Goal: Task Accomplishment & Management: Manage account settings

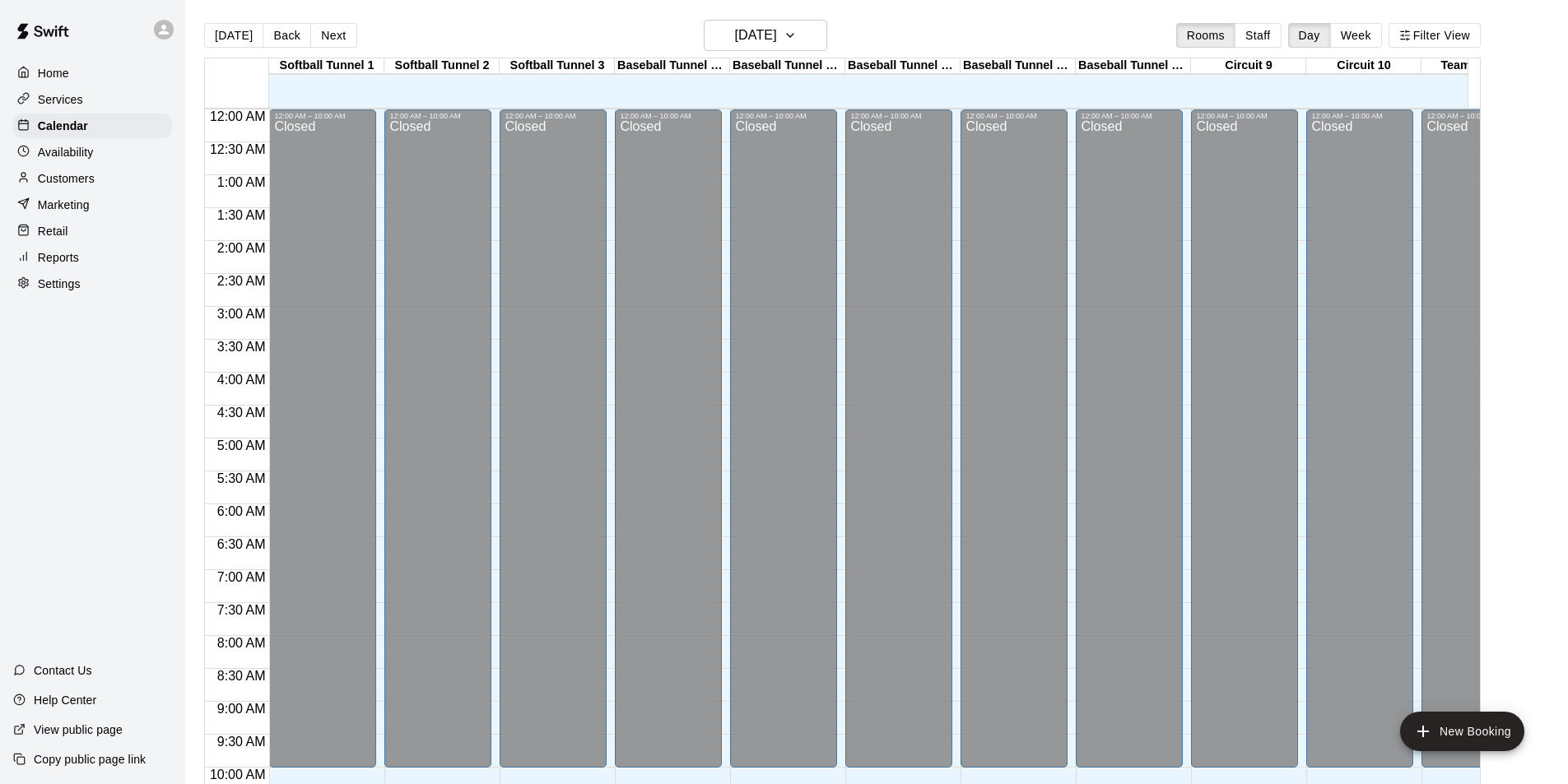
scroll to position [837, 0]
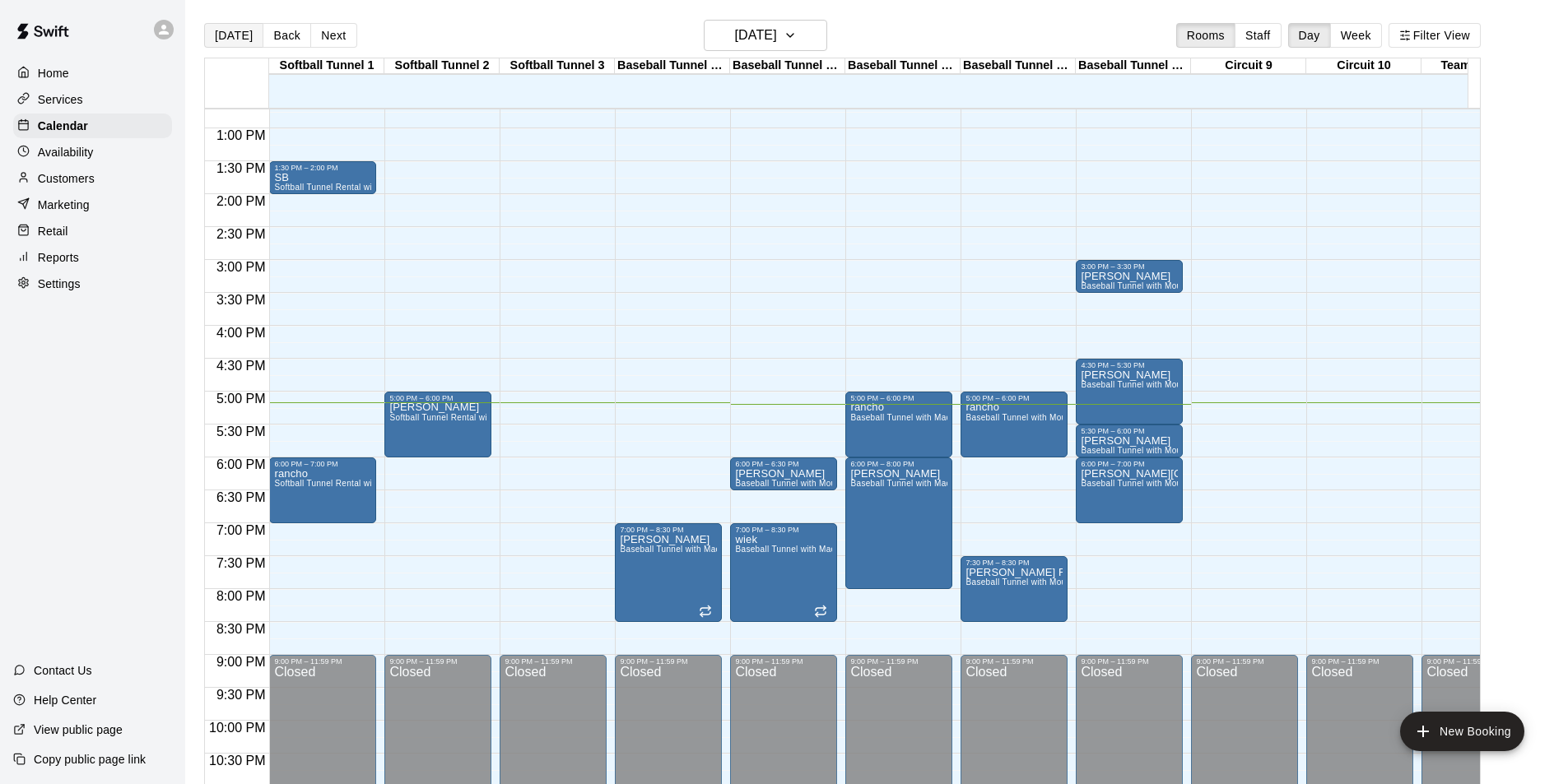
click at [232, 34] on button "[DATE]" at bounding box center [234, 35] width 59 height 25
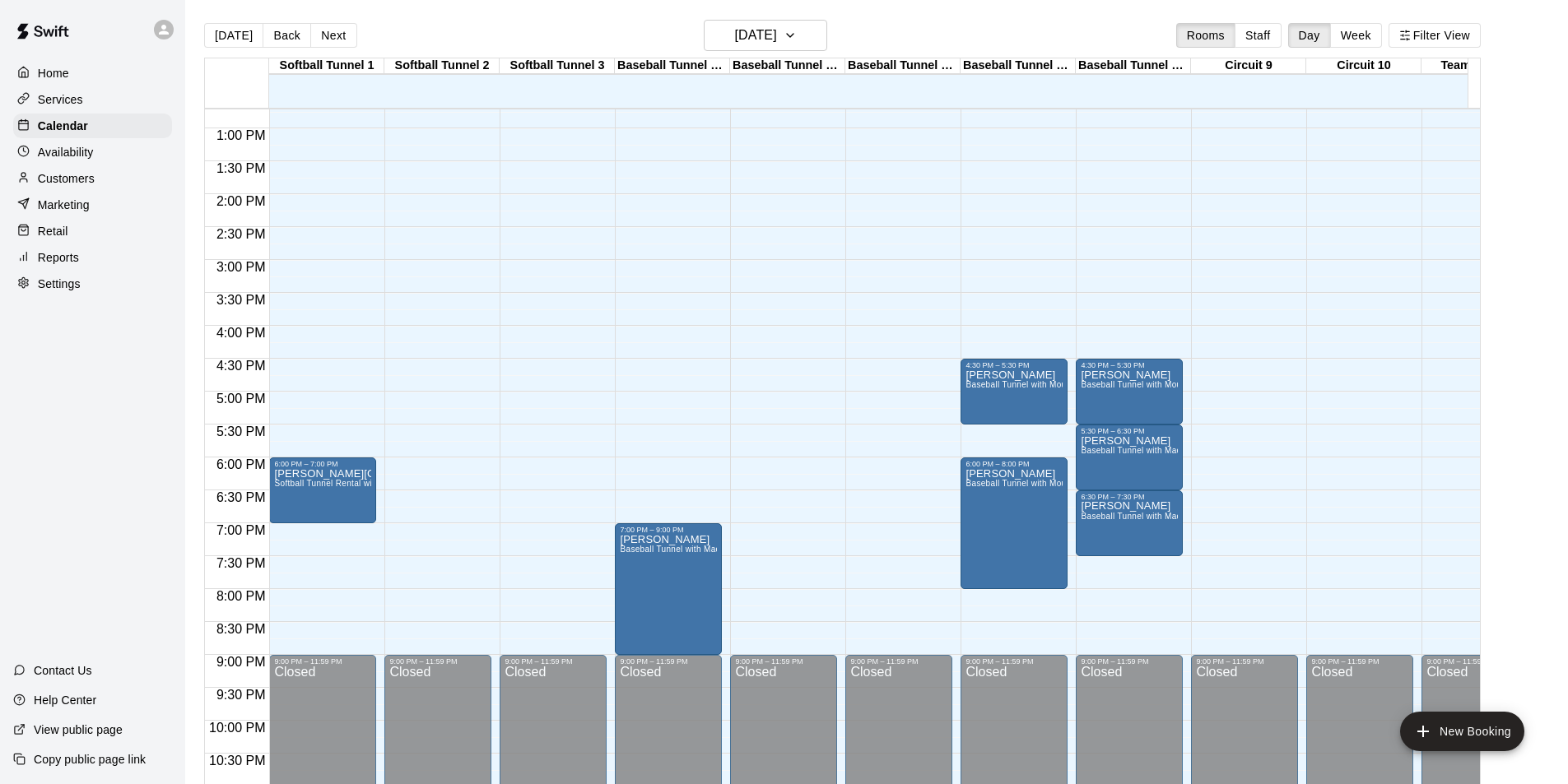
click at [734, 57] on div "Softball Tunnel 1 17 Wed Softball Tunnel 2 17 Wed Softball Tunnel 3 17 Wed Base…" at bounding box center [842, 431] width 1277 height 746
click at [735, 42] on h6 "[DATE]" at bounding box center [755, 35] width 42 height 23
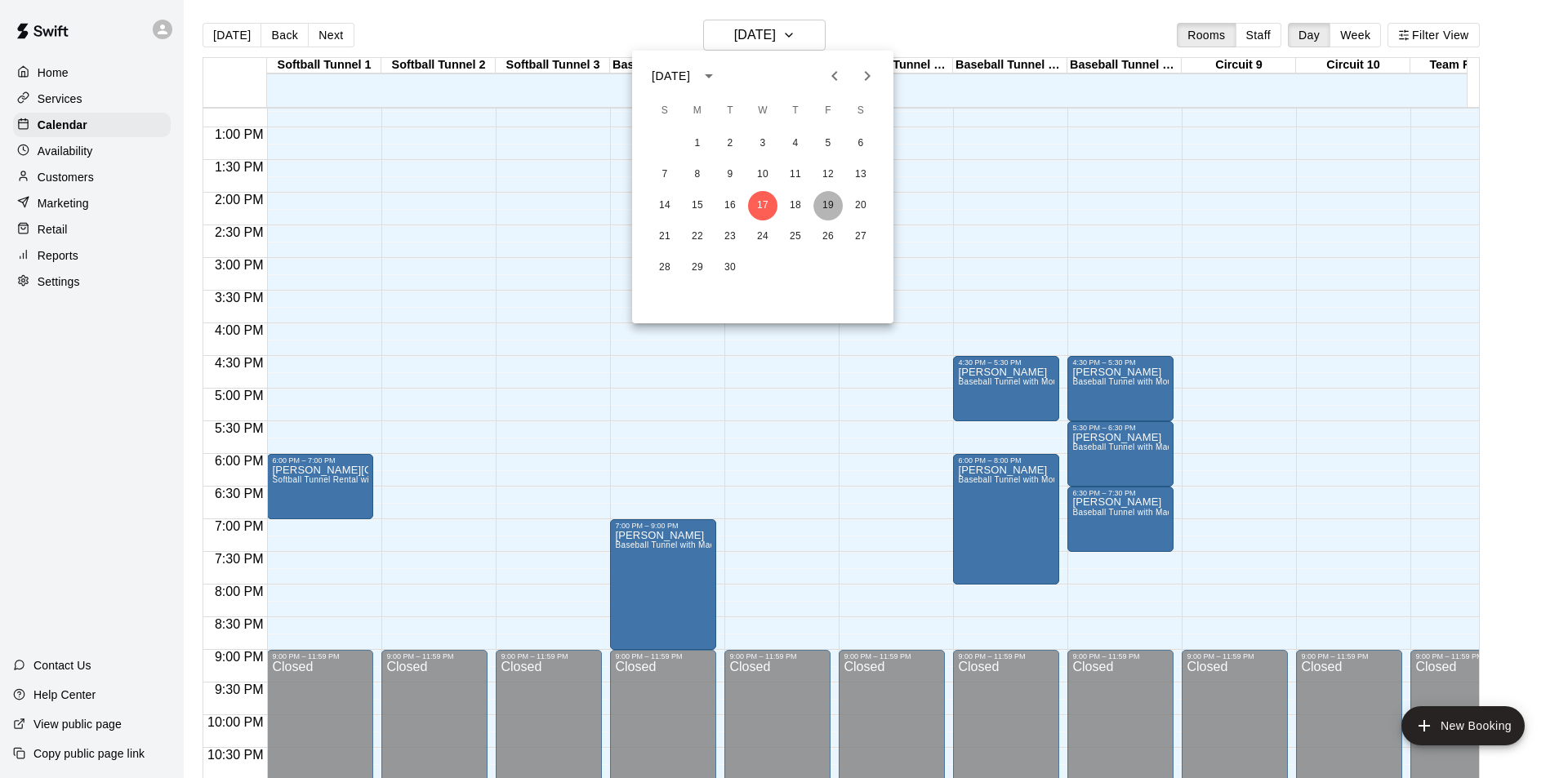
click at [835, 202] on button "19" at bounding box center [828, 206] width 29 height 29
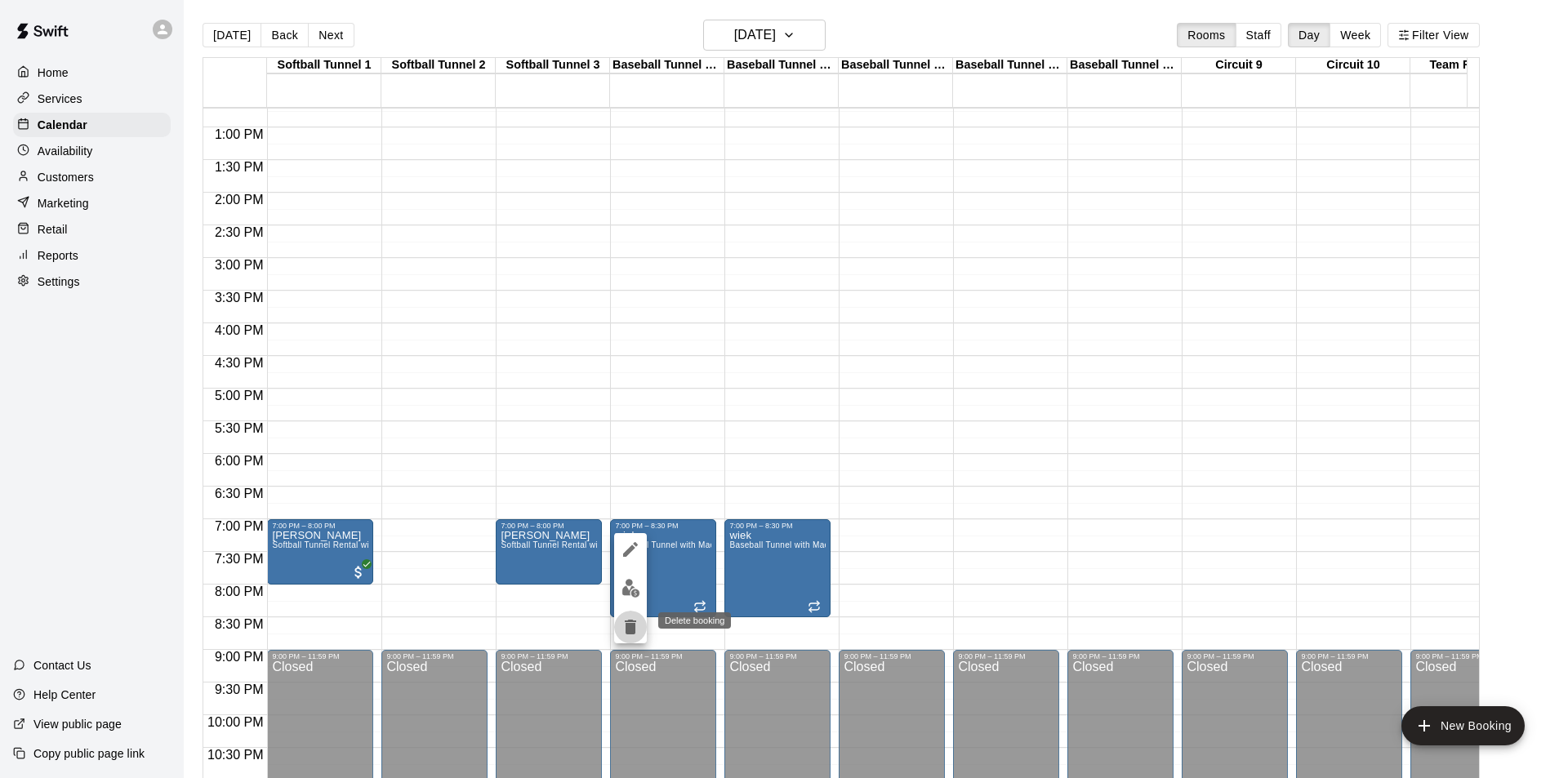
click at [625, 627] on icon "delete" at bounding box center [630, 627] width 20 height 20
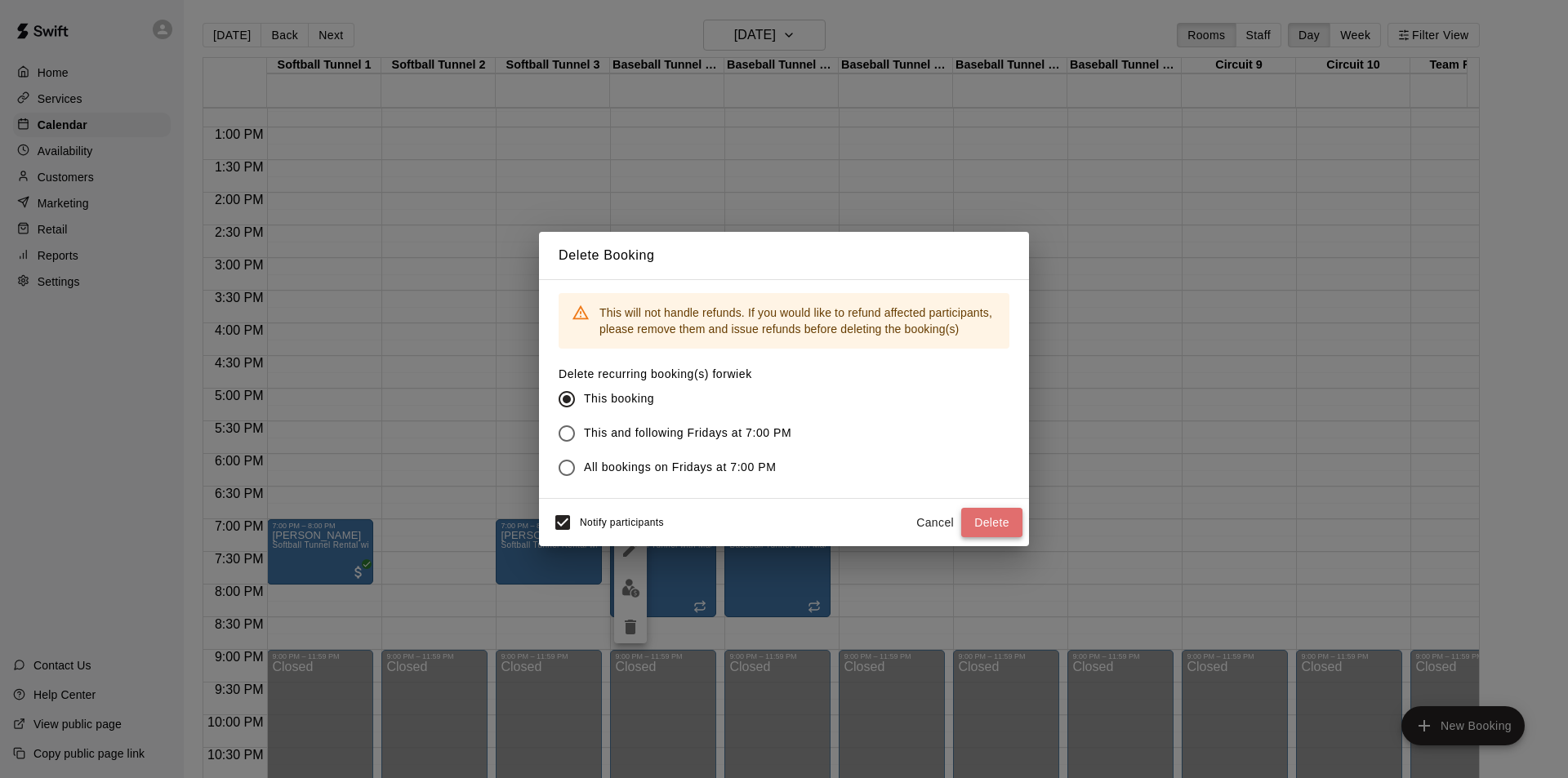
click at [983, 521] on button "Delete" at bounding box center [992, 522] width 62 height 30
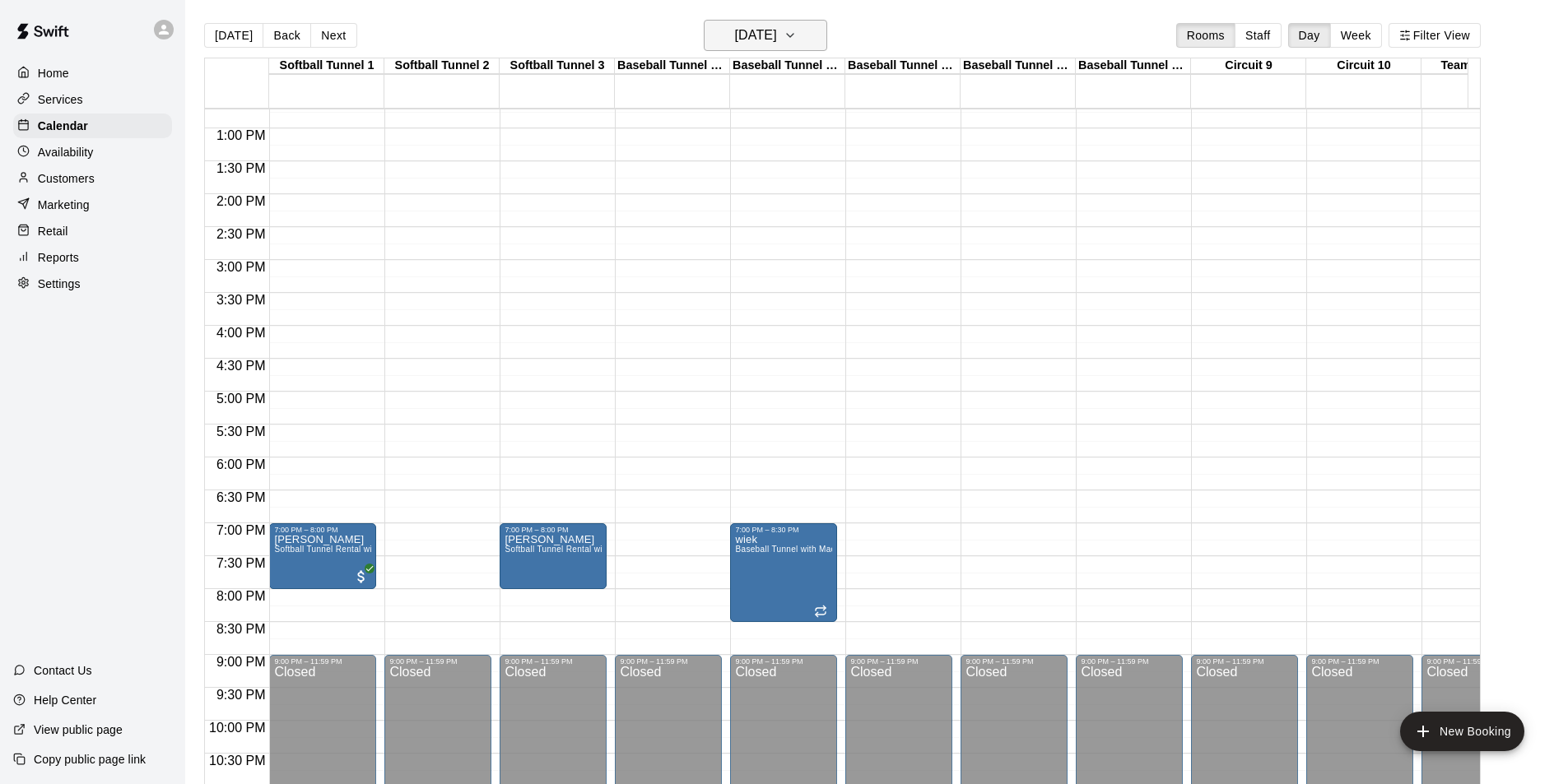
click at [735, 24] on h6 "[DATE]" at bounding box center [755, 35] width 42 height 23
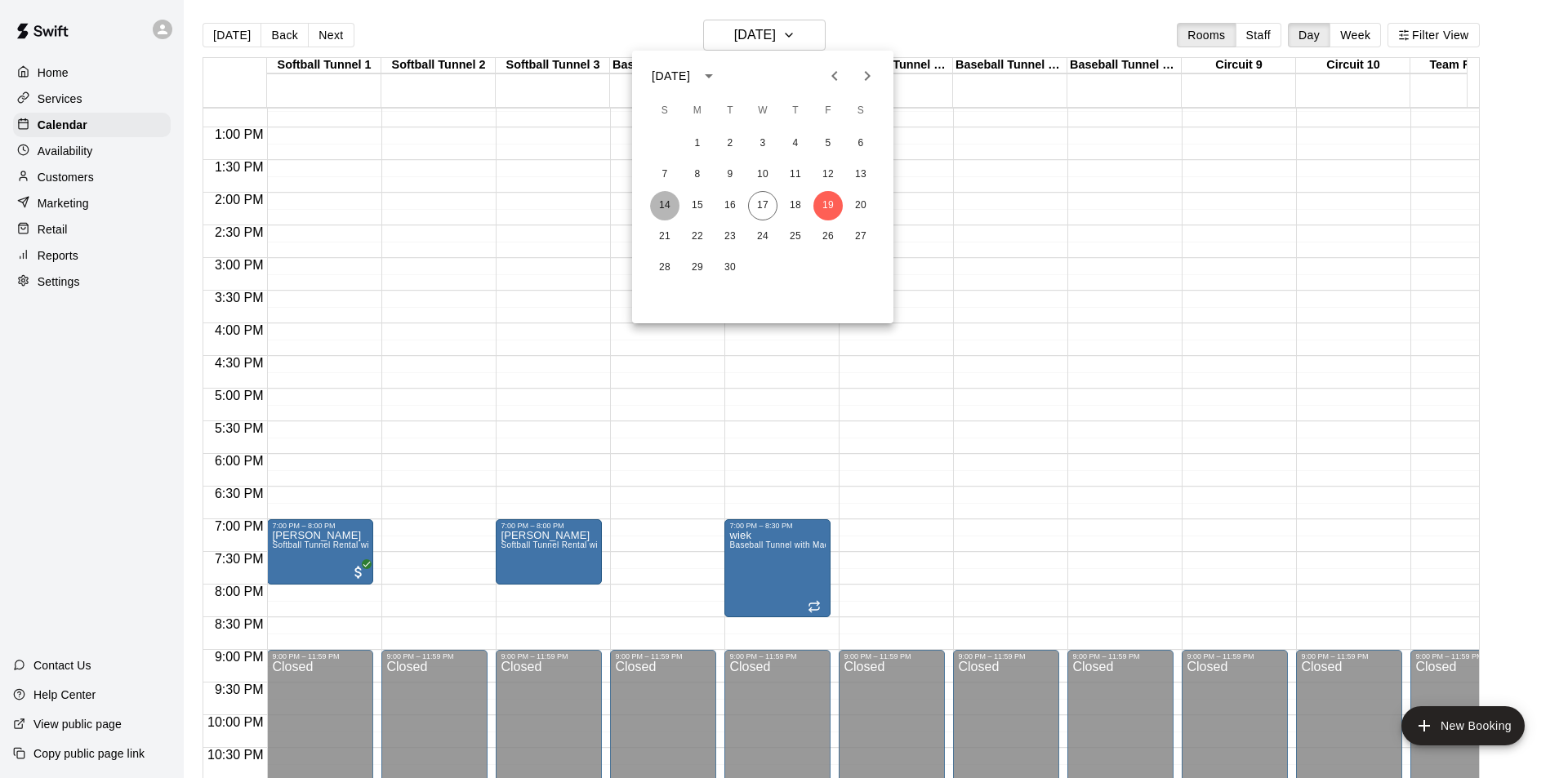
click at [669, 200] on button "14" at bounding box center [664, 206] width 29 height 29
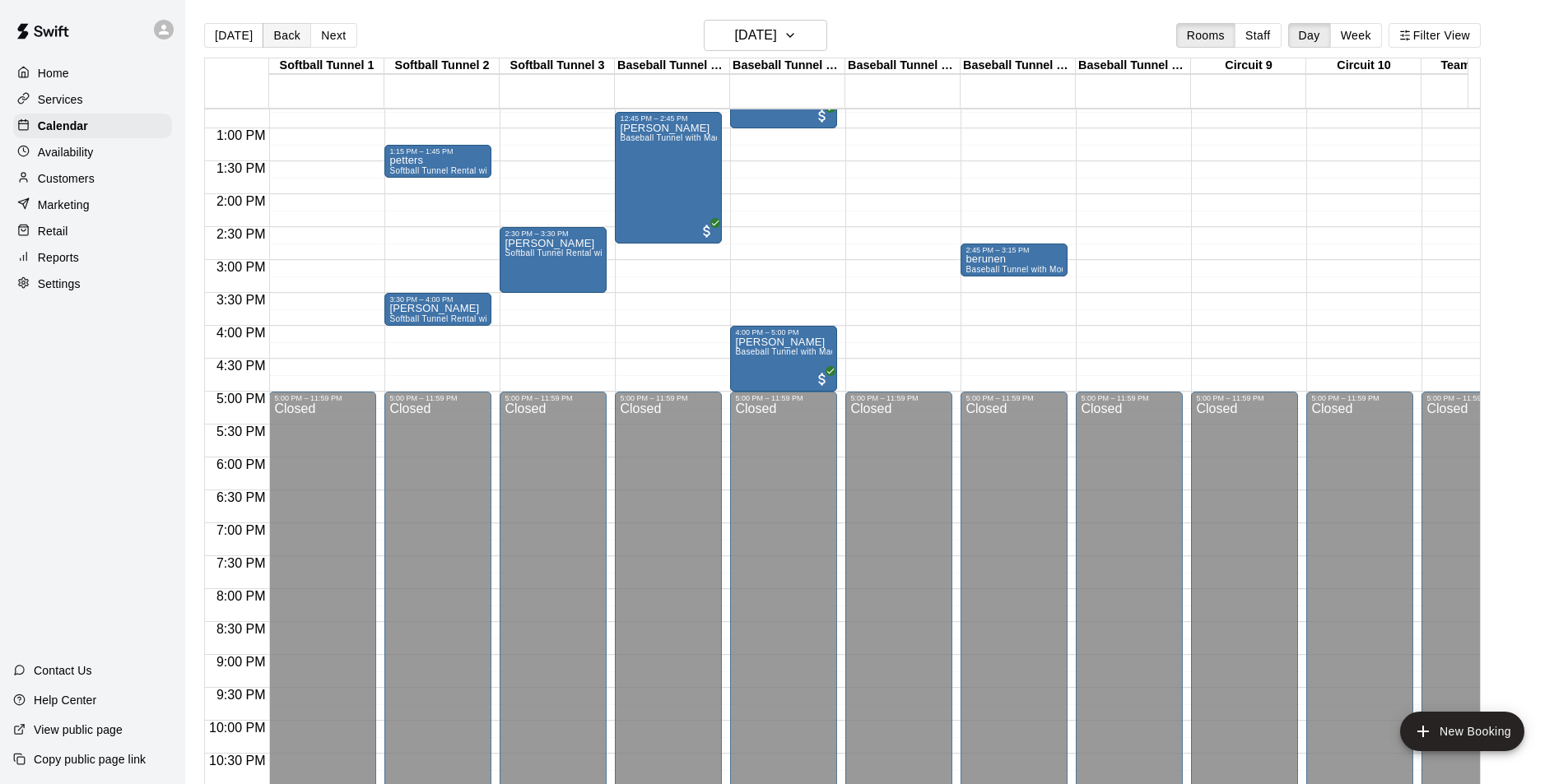
click at [277, 35] on button "Back" at bounding box center [286, 35] width 48 height 25
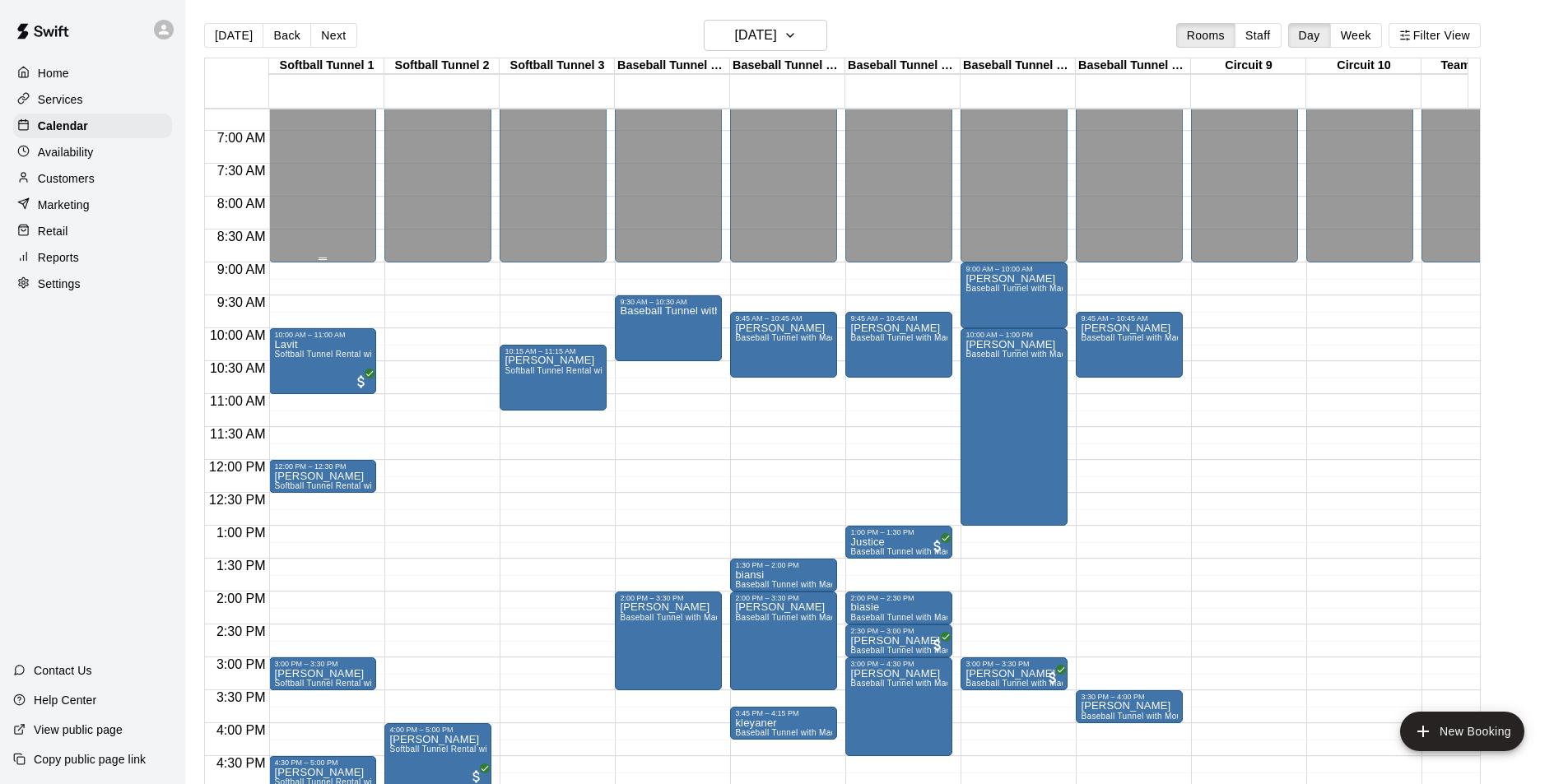
scroll to position [426, 0]
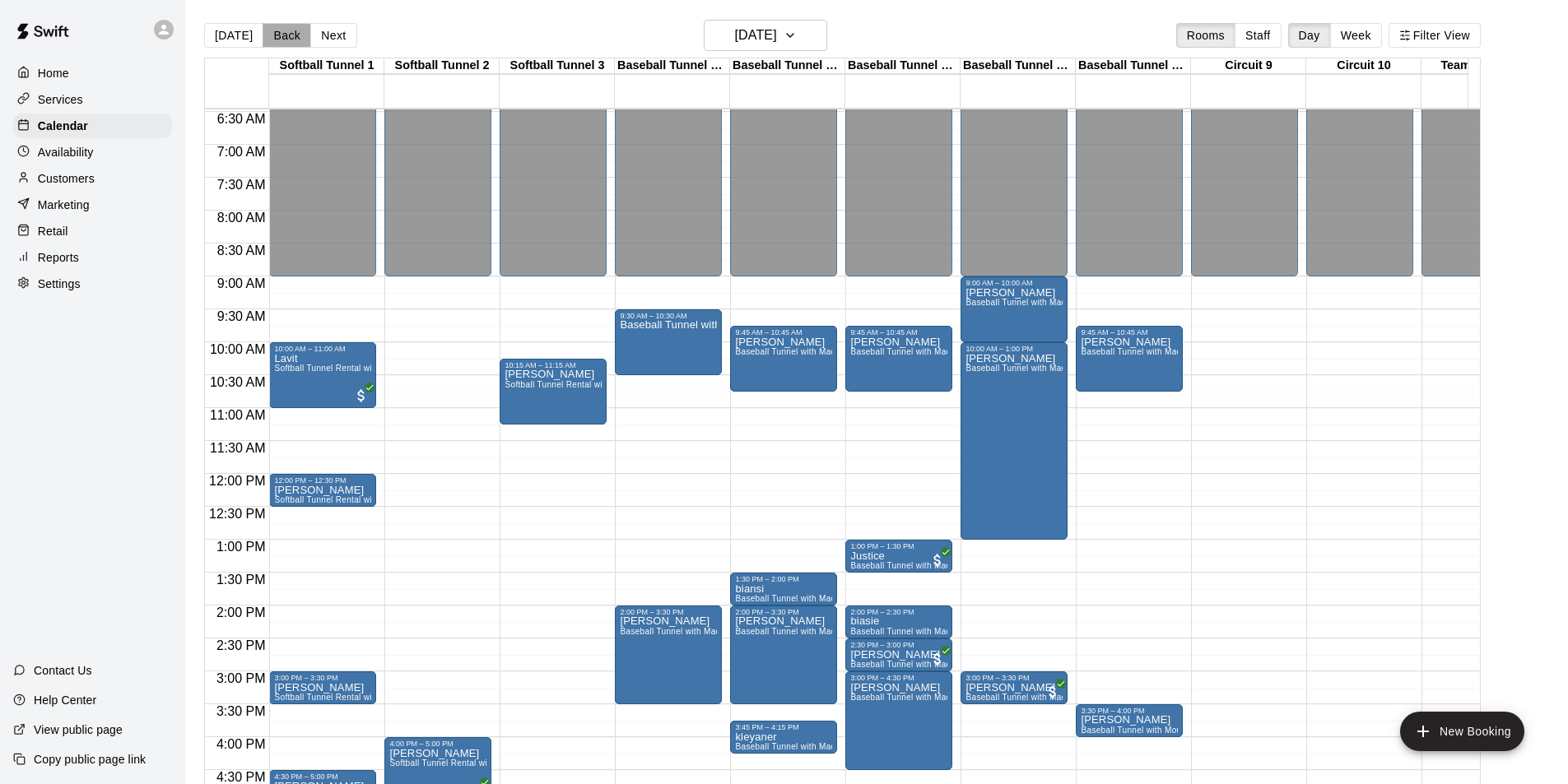
click at [285, 38] on button "Back" at bounding box center [286, 35] width 48 height 25
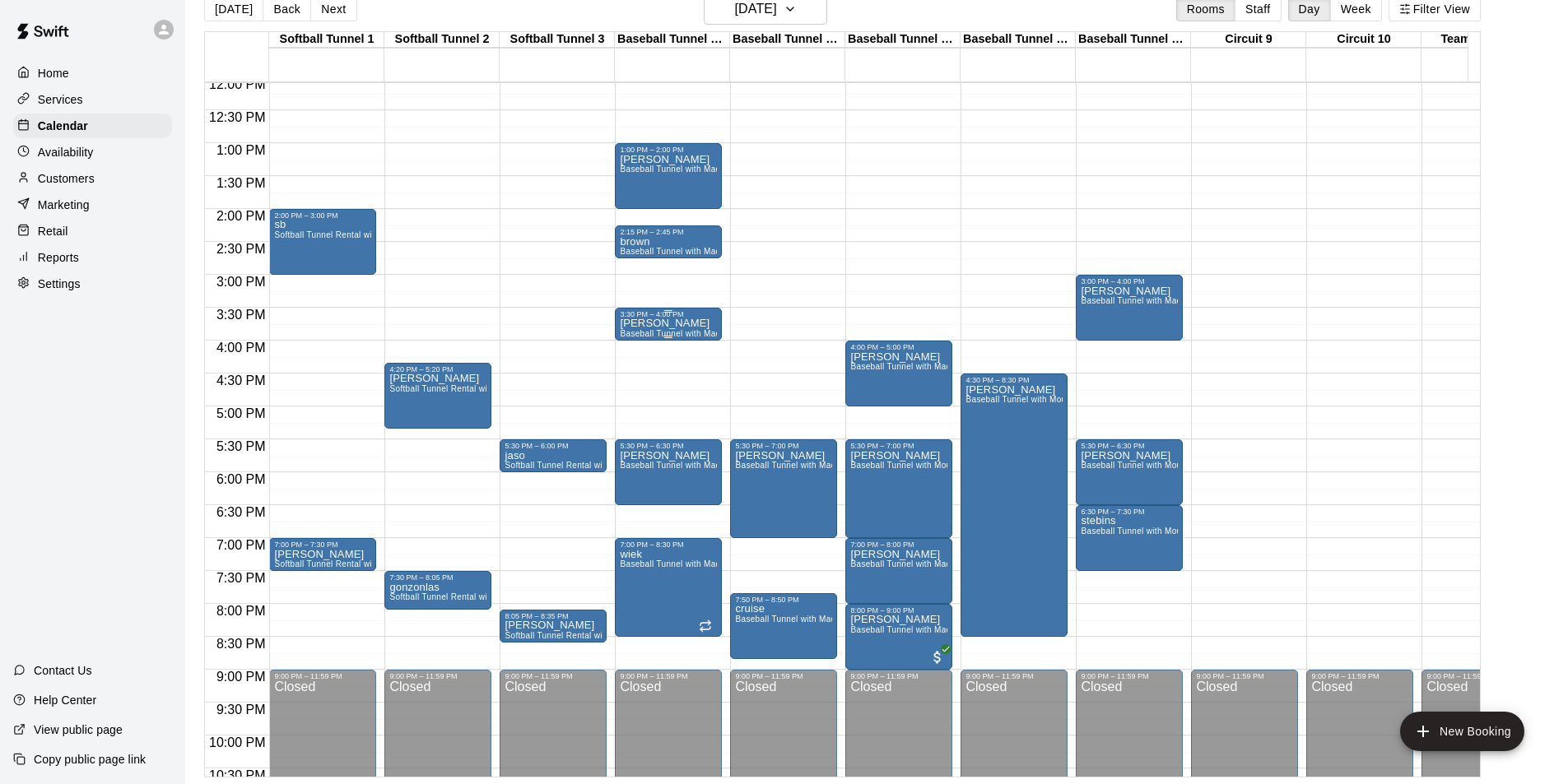
scroll to position [837, 0]
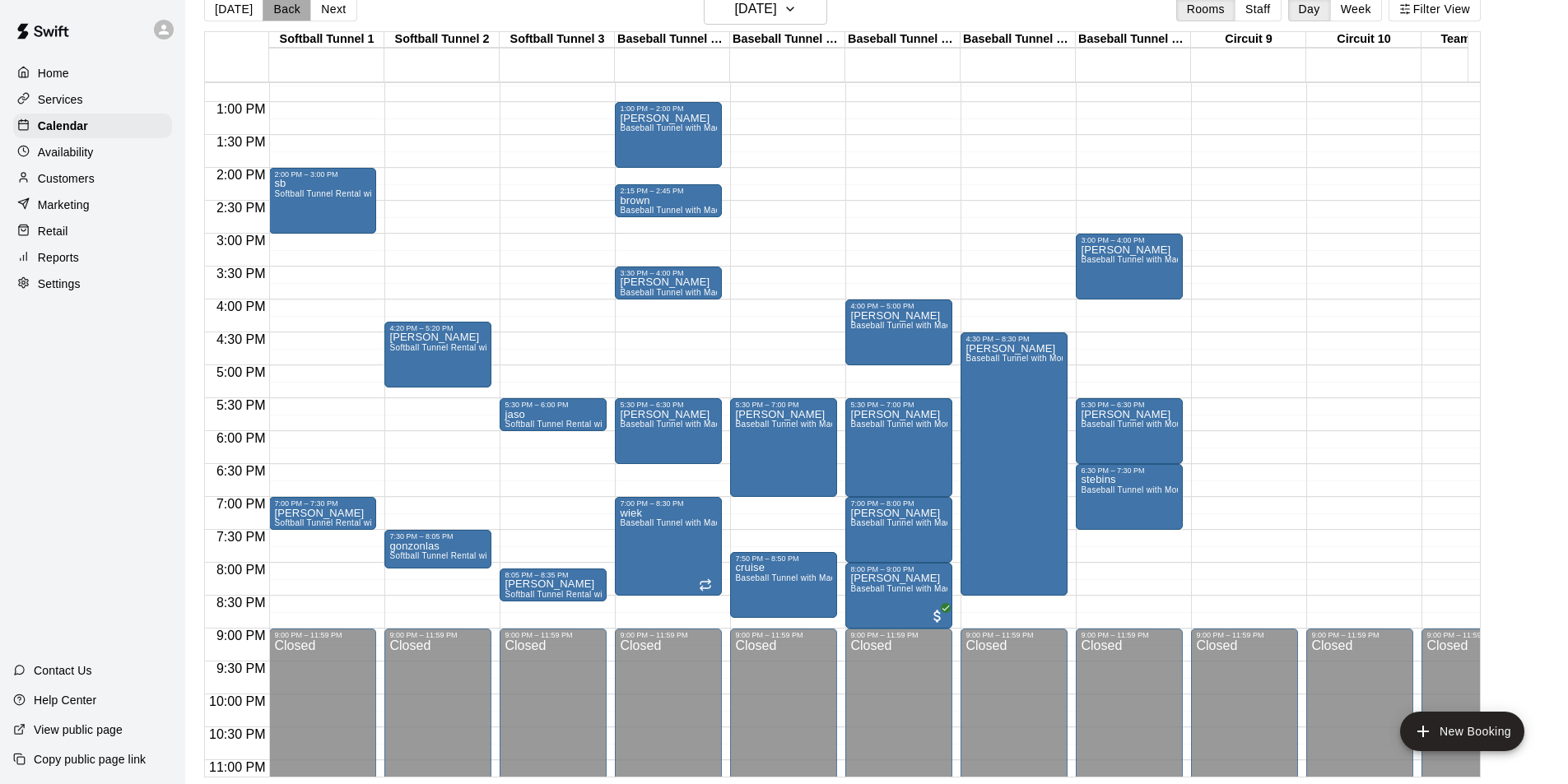
click at [275, 4] on button "Back" at bounding box center [286, 9] width 48 height 25
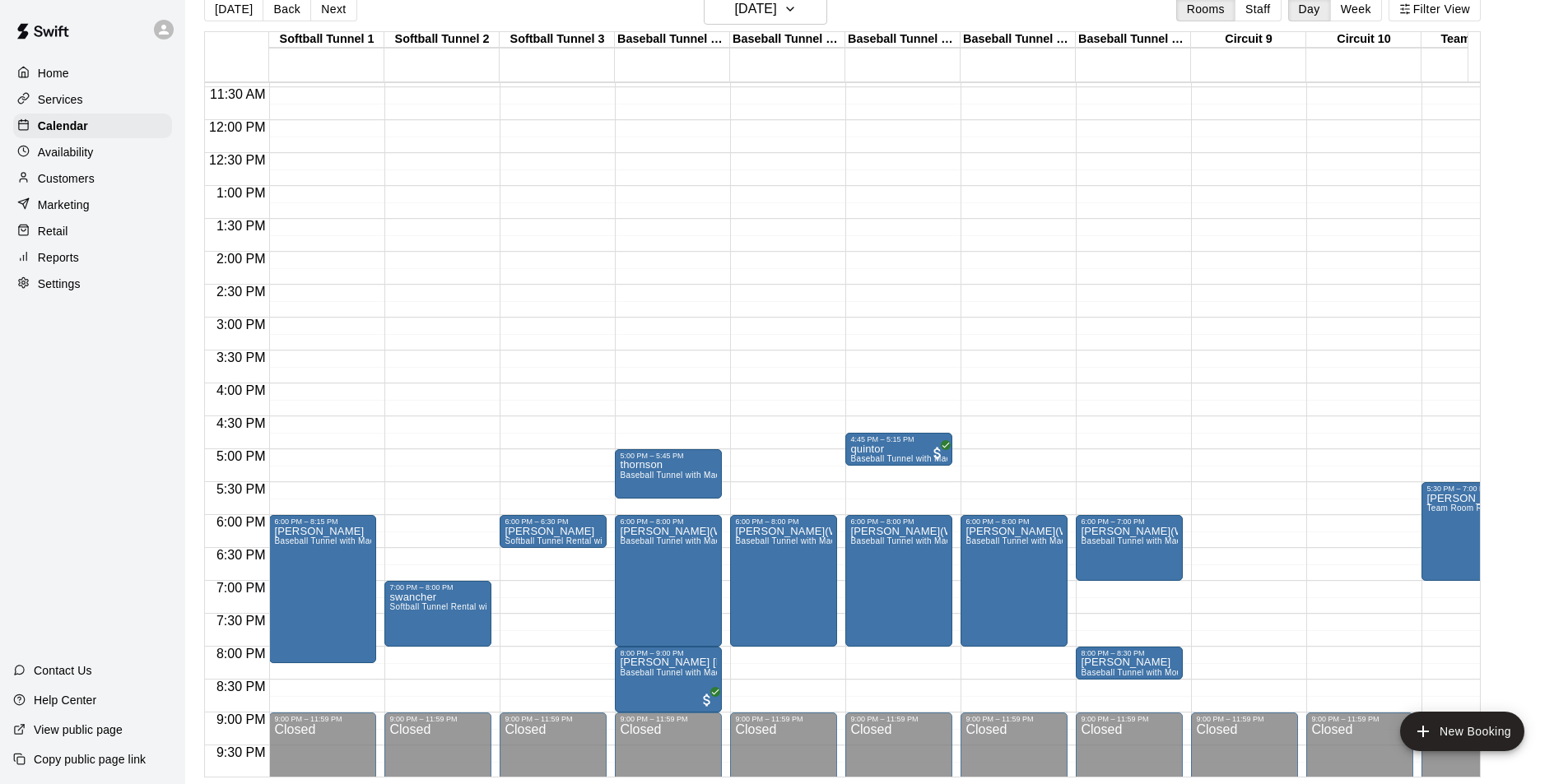
scroll to position [754, 0]
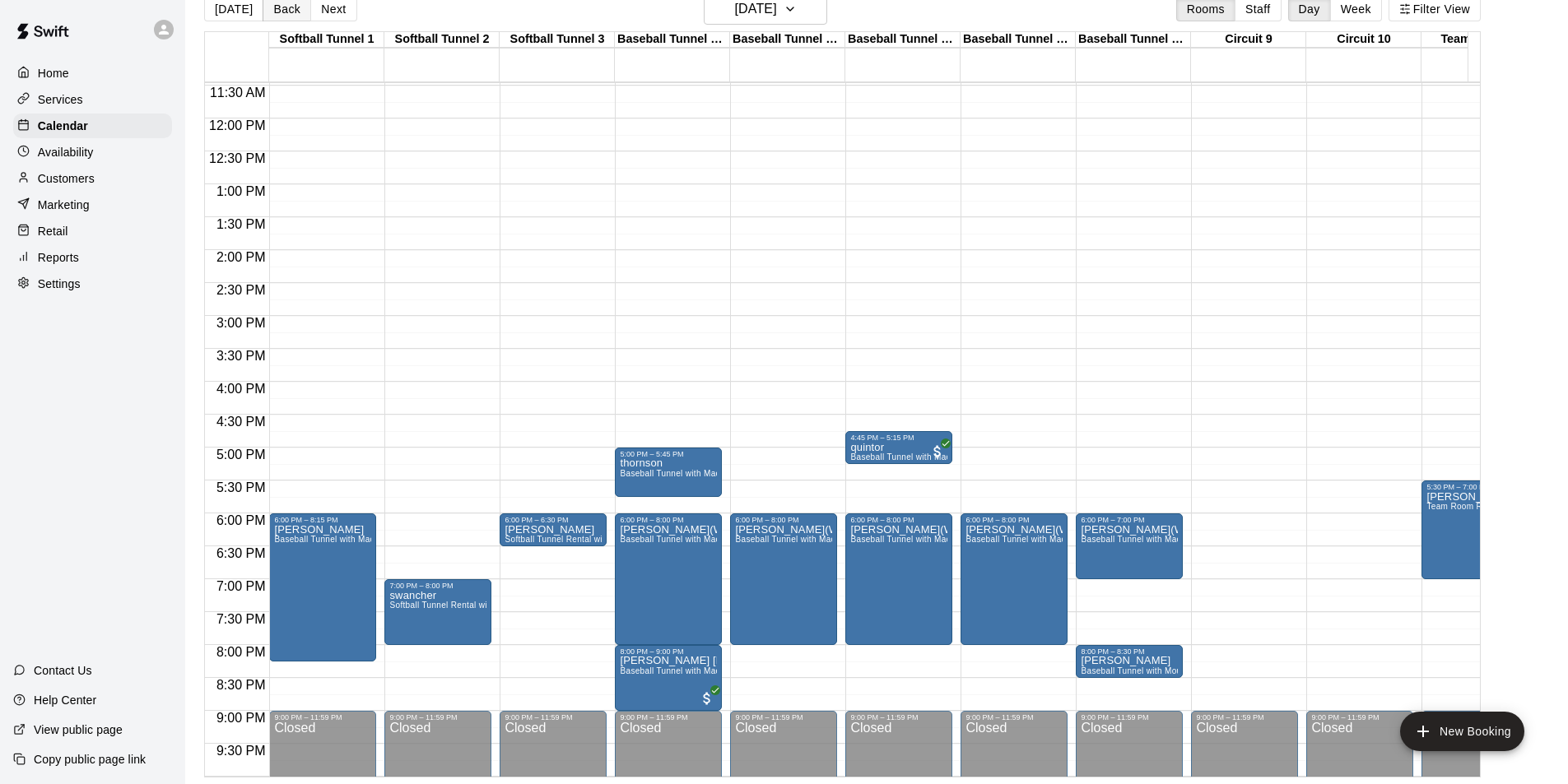
click at [291, 13] on button "Back" at bounding box center [286, 9] width 48 height 25
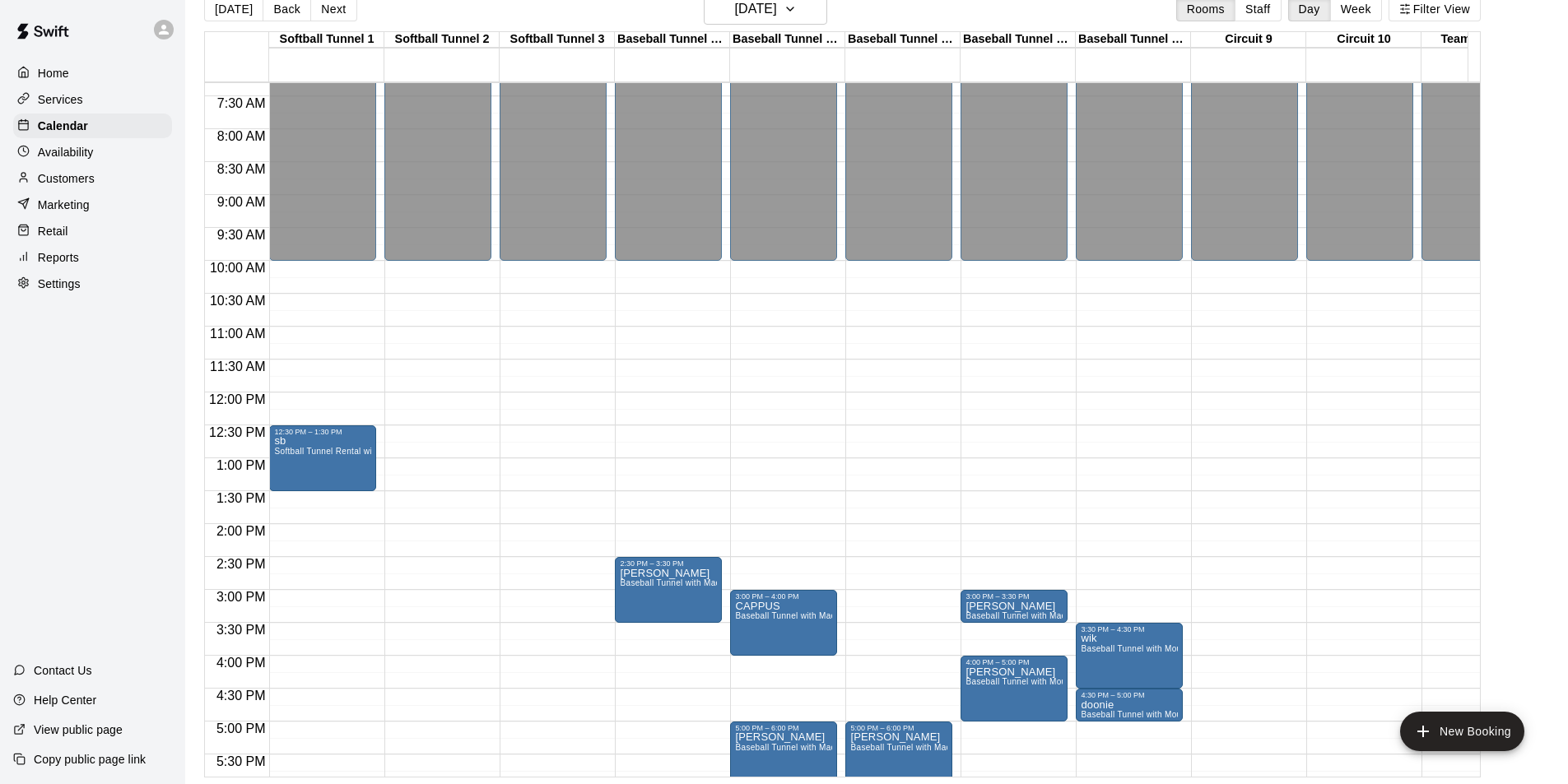
scroll to position [426, 0]
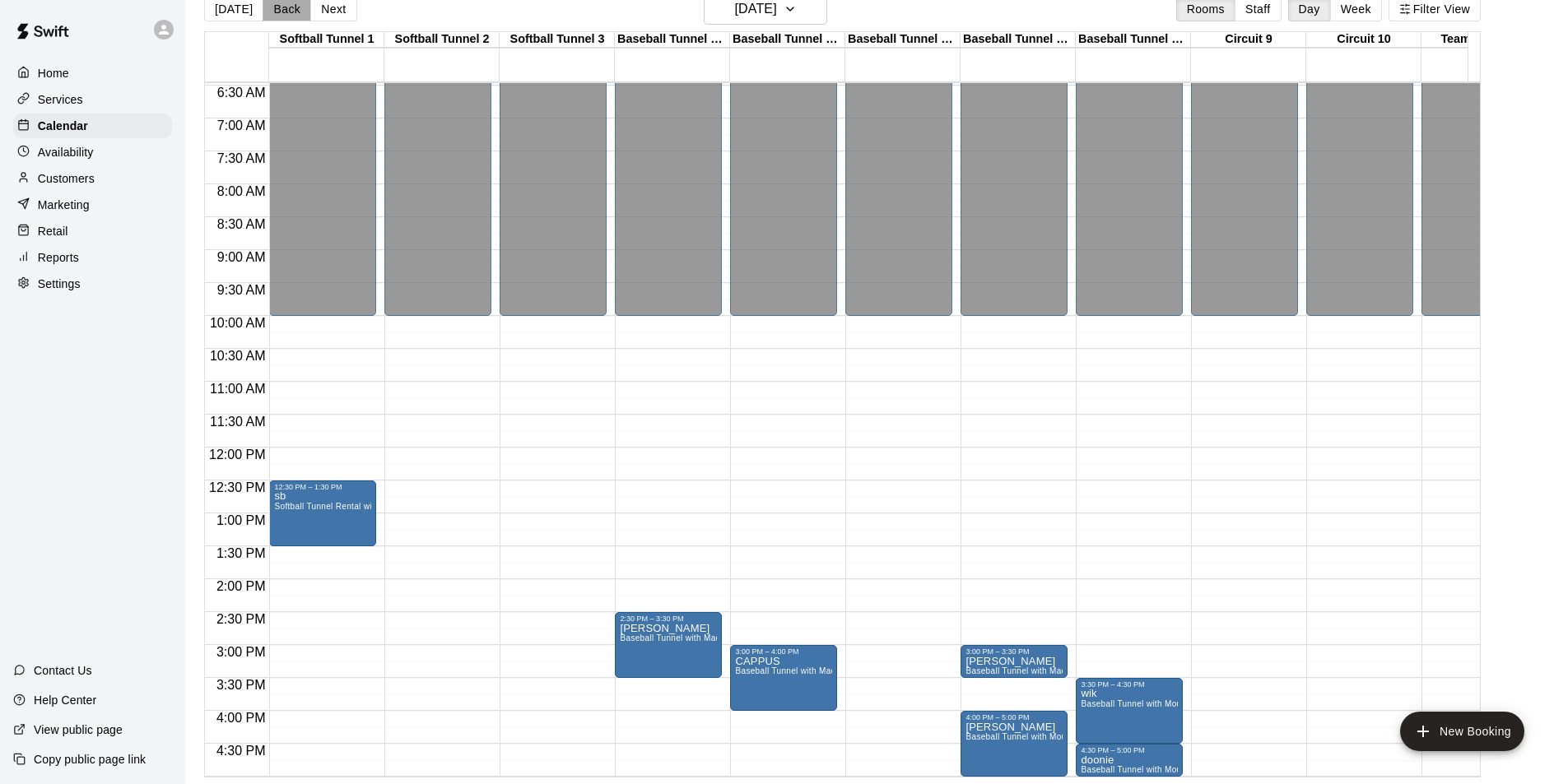
click at [272, 13] on button "Back" at bounding box center [286, 9] width 48 height 25
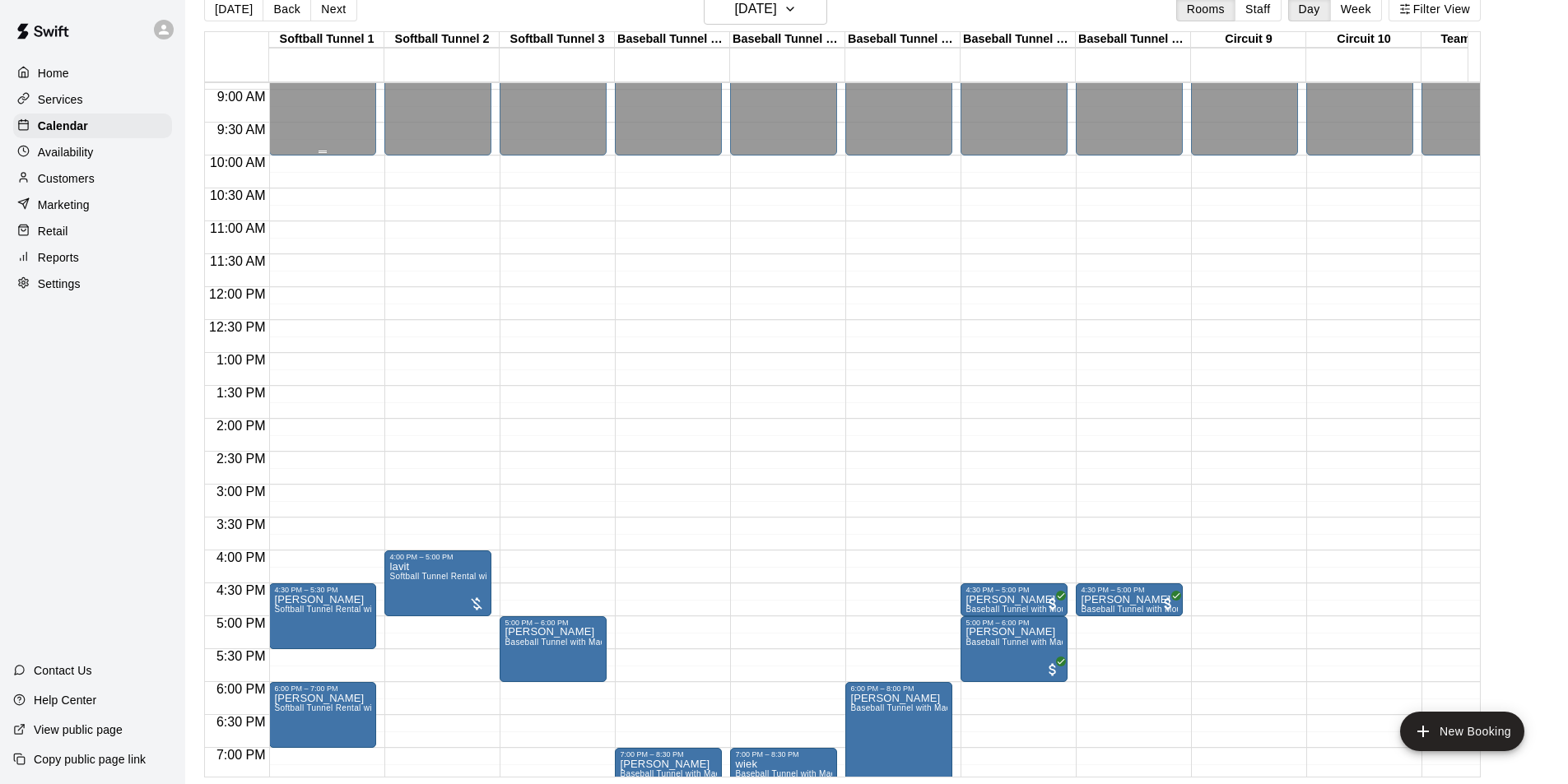
scroll to position [571, 0]
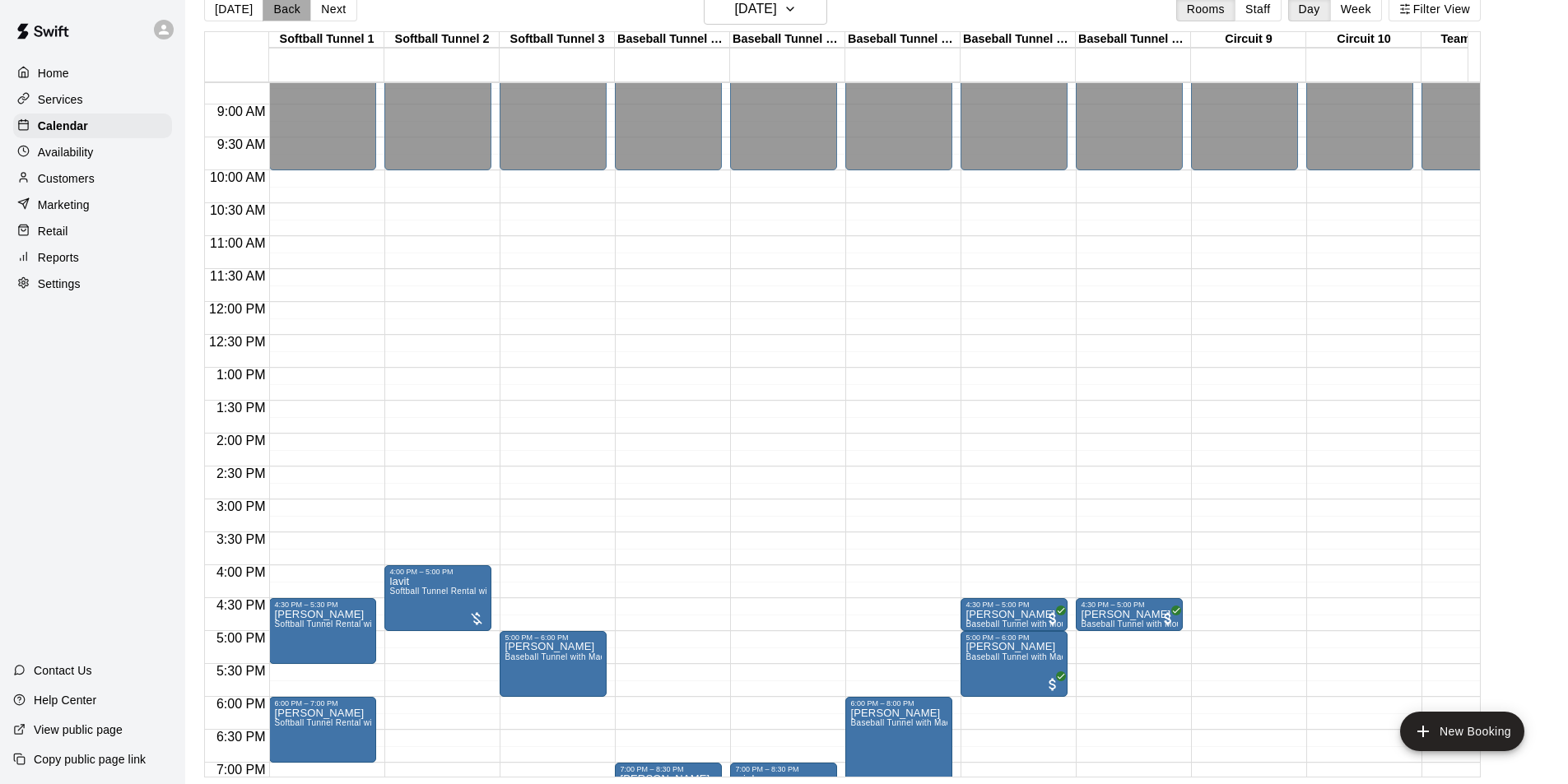
click at [284, 13] on button "Back" at bounding box center [286, 9] width 48 height 25
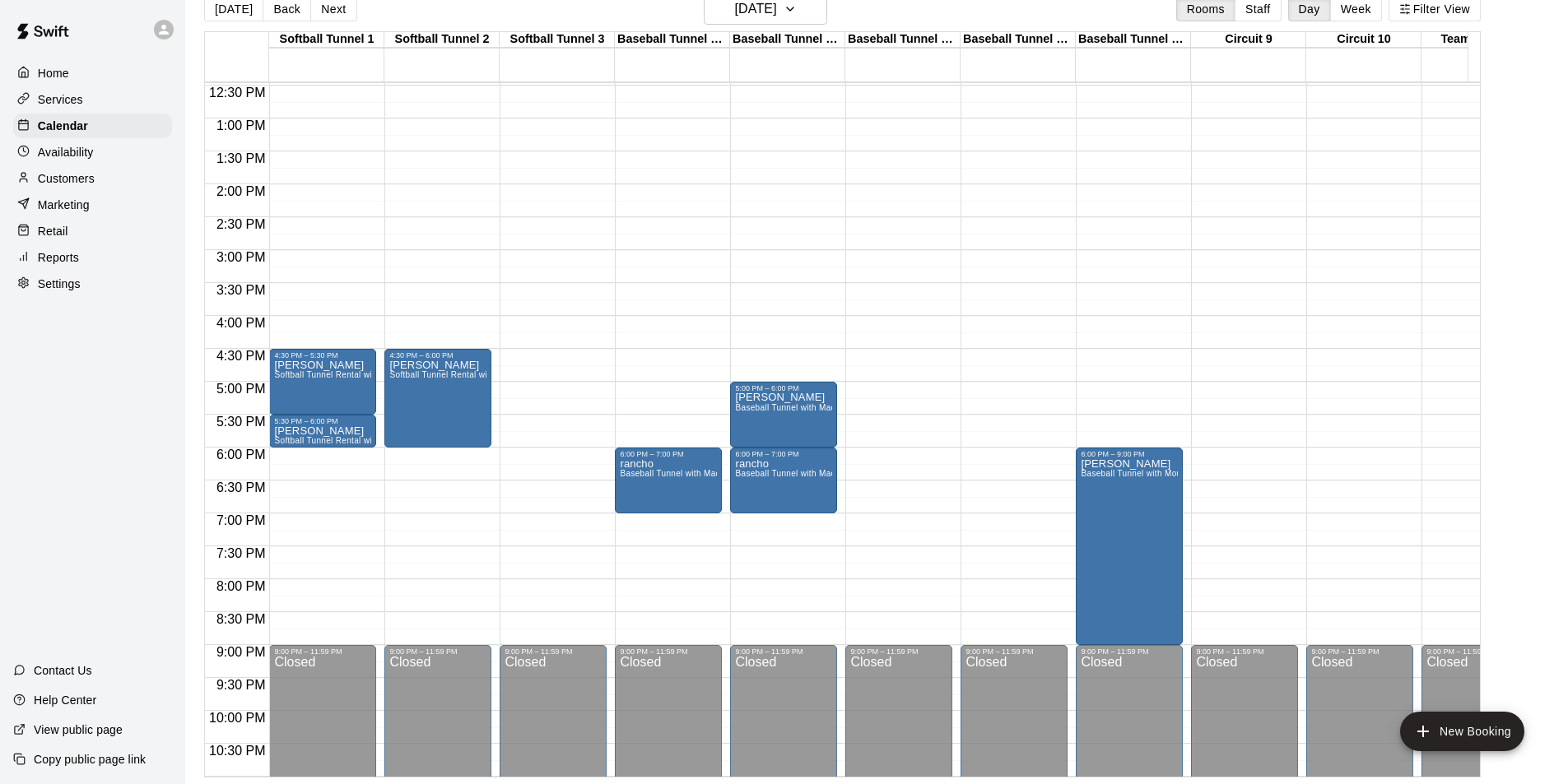
scroll to position [901, 0]
